Goal: Use online tool/utility: Utilize a website feature to perform a specific function

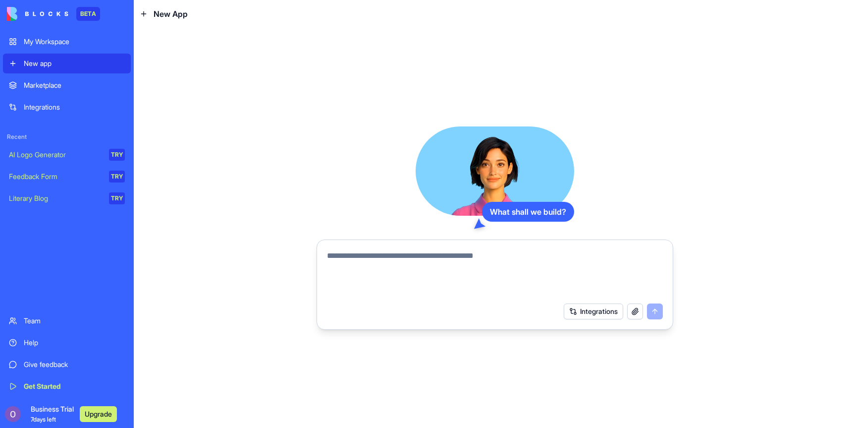
click at [45, 109] on div "Integrations" at bounding box center [74, 107] width 101 height 10
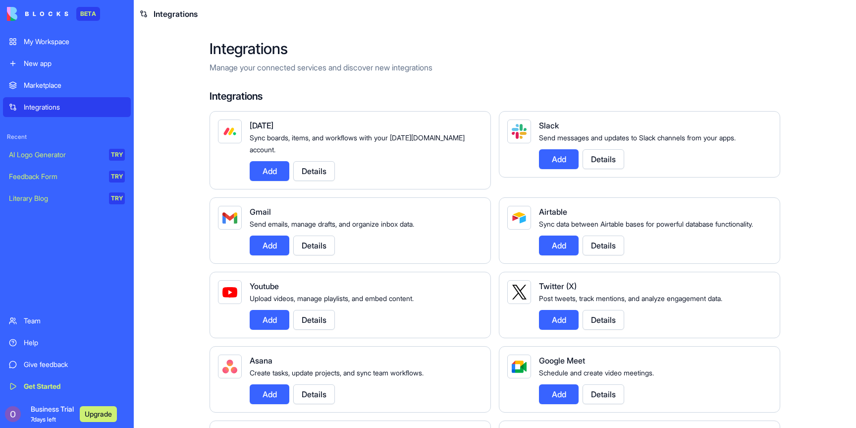
click at [57, 87] on div "Marketplace" at bounding box center [74, 85] width 101 height 10
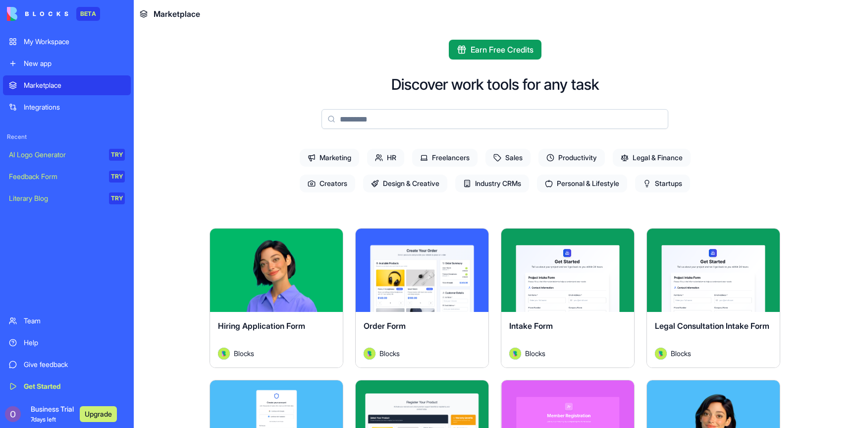
click at [335, 155] on span "Marketing" at bounding box center [329, 158] width 59 height 18
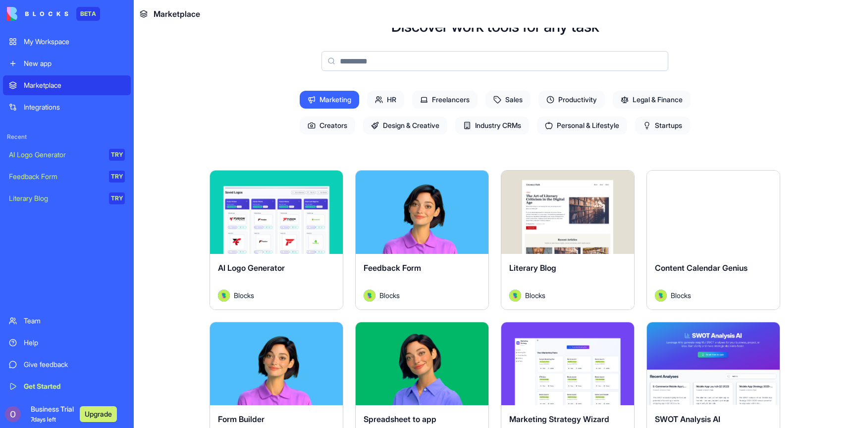
scroll to position [62, 0]
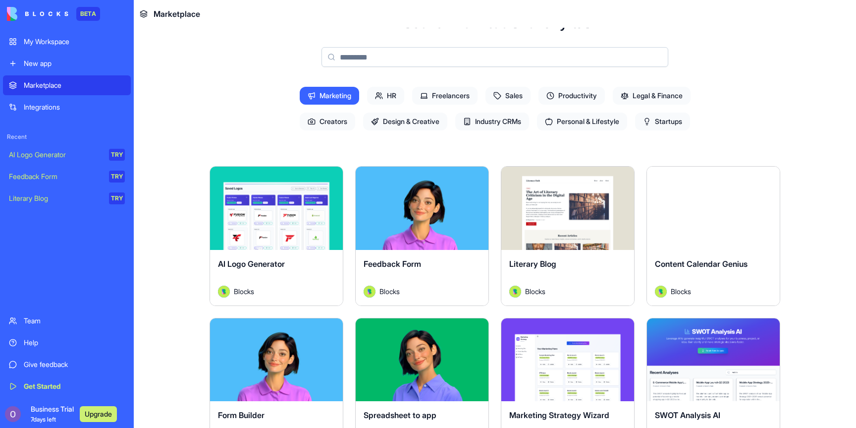
click at [295, 263] on div "AI Logo Generator" at bounding box center [276, 272] width 117 height 28
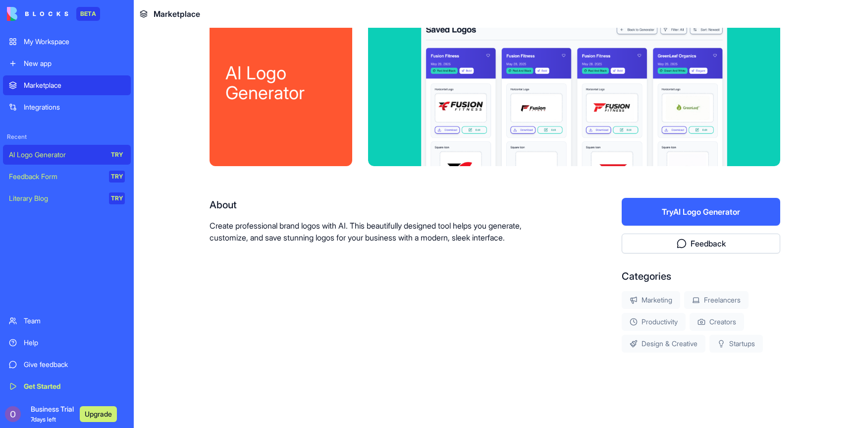
scroll to position [32, 0]
click at [695, 215] on button "Try AI Logo Generator" at bounding box center [701, 212] width 159 height 28
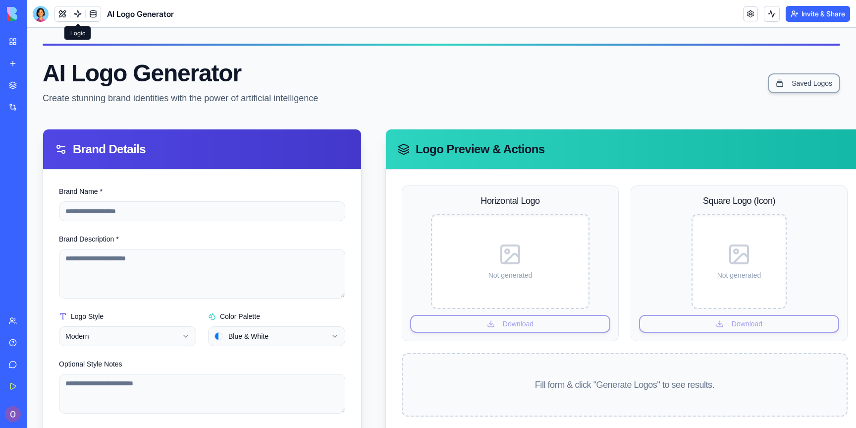
click at [77, 15] on link at bounding box center [77, 13] width 15 height 15
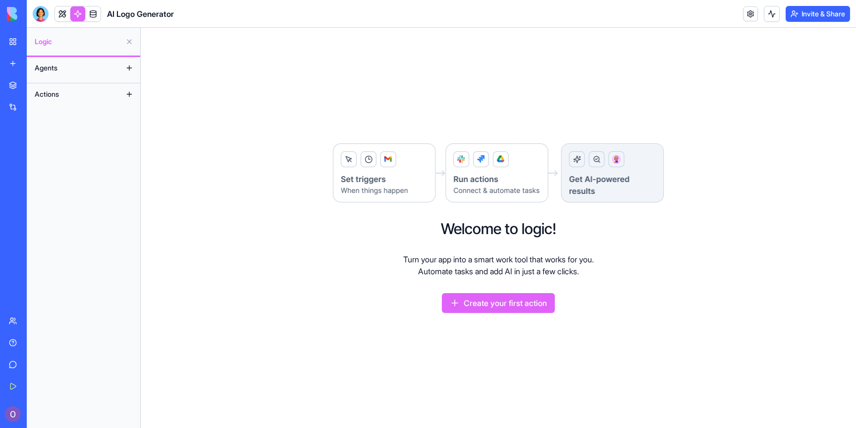
click at [69, 72] on button "Agents" at bounding box center [76, 68] width 92 height 16
click at [127, 69] on button at bounding box center [129, 68] width 16 height 16
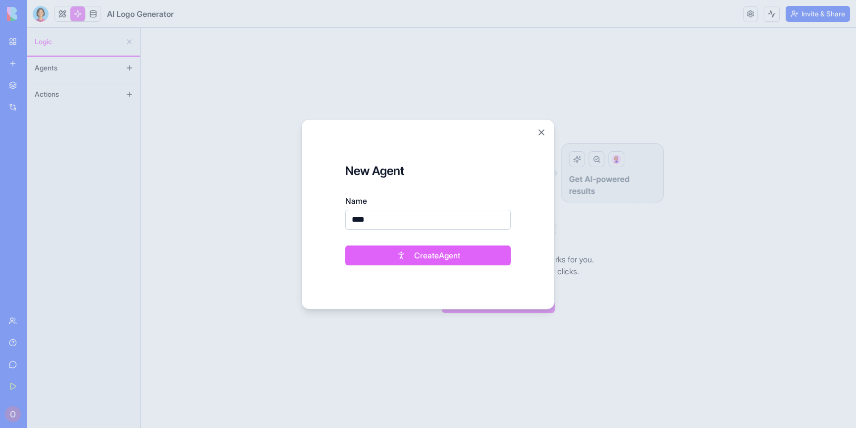
type input "****"
click at [406, 145] on form "New Agent Name **** Create Agent" at bounding box center [428, 213] width 229 height 165
click at [426, 253] on button "Create Agent" at bounding box center [427, 255] width 165 height 20
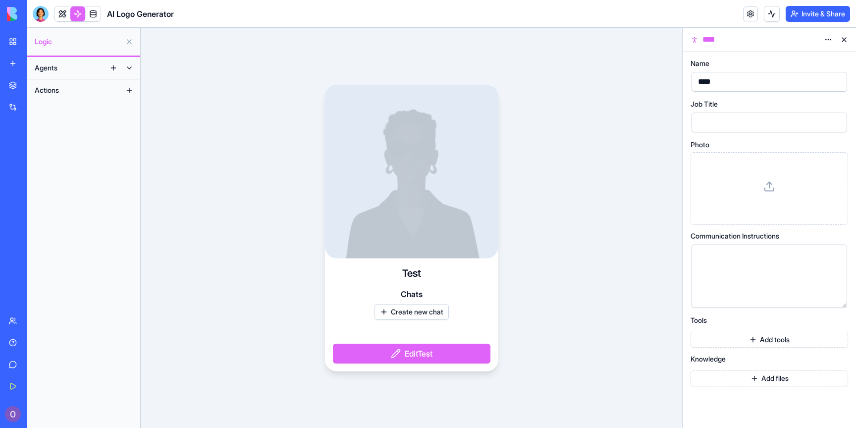
click at [730, 261] on div at bounding box center [761, 256] width 132 height 11
click at [737, 336] on button "Add tools" at bounding box center [770, 339] width 158 height 16
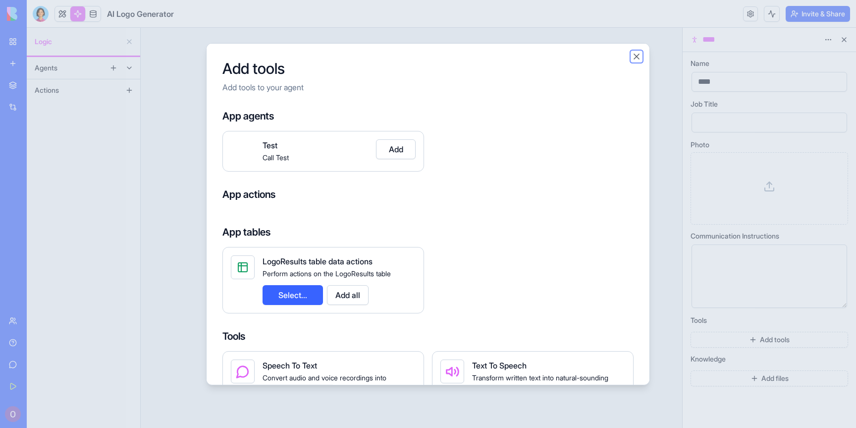
click at [641, 56] on button "Close" at bounding box center [637, 56] width 10 height 10
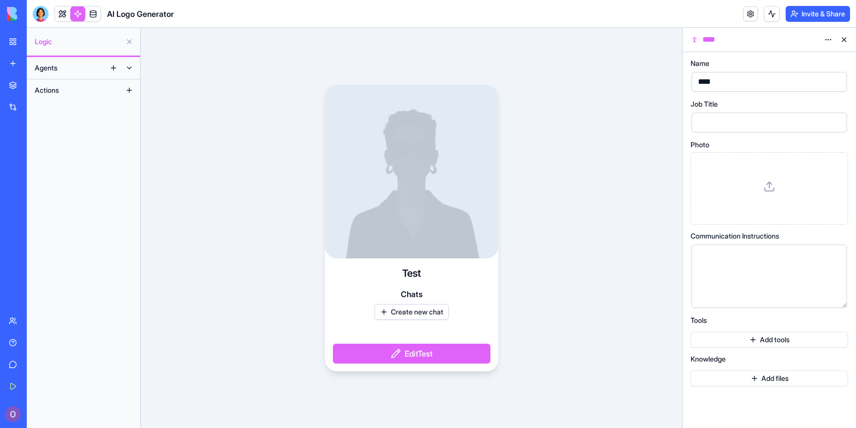
click at [765, 381] on button "Add files" at bounding box center [770, 378] width 158 height 16
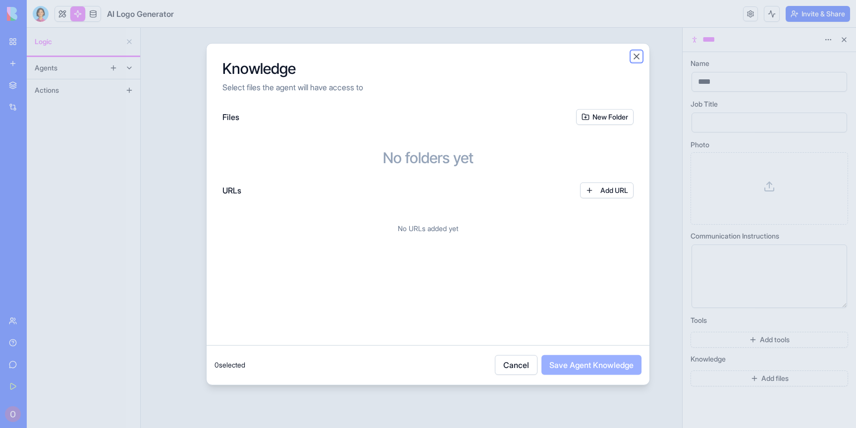
click at [635, 55] on button "Close" at bounding box center [637, 56] width 10 height 10
